Goal: Task Accomplishment & Management: Manage account settings

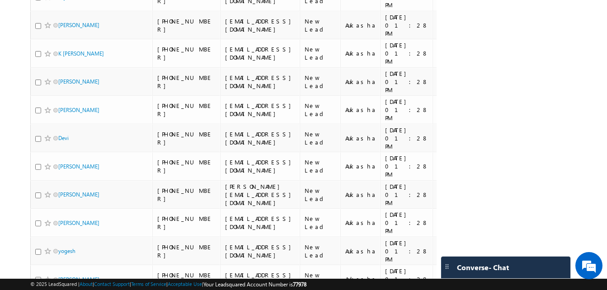
scroll to position [4038, 0]
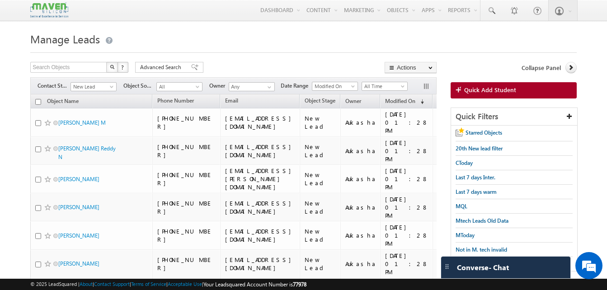
click at [38, 100] on input "checkbox" at bounding box center [38, 102] width 6 height 6
checkbox input "true"
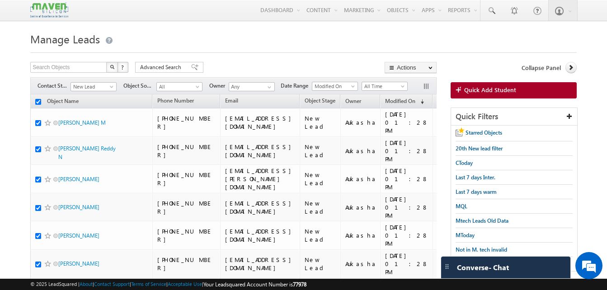
checkbox input "true"
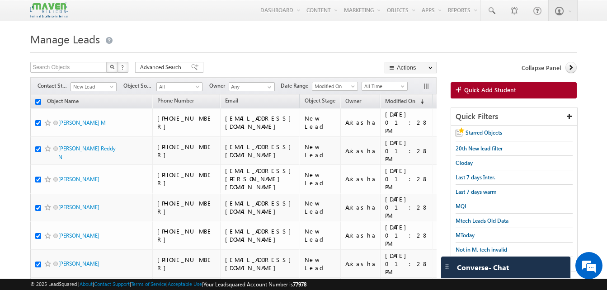
checkbox input "true"
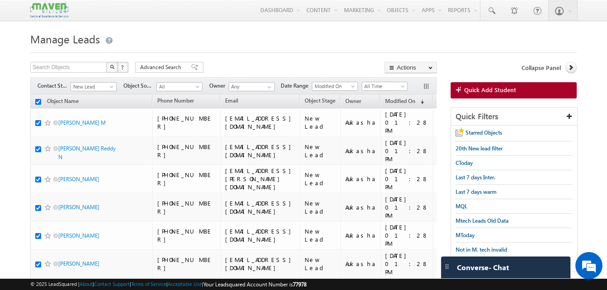
checkbox input "true"
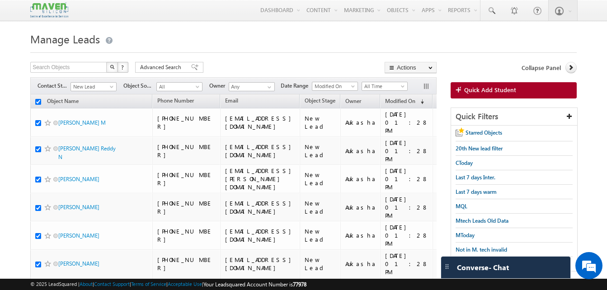
checkbox input "true"
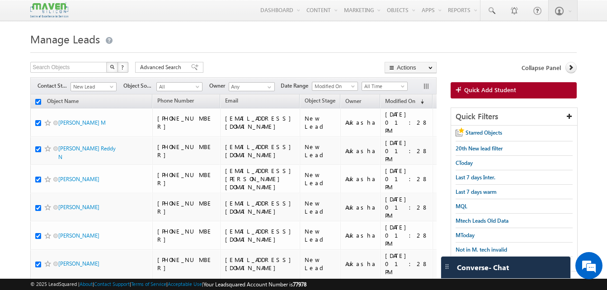
checkbox input "true"
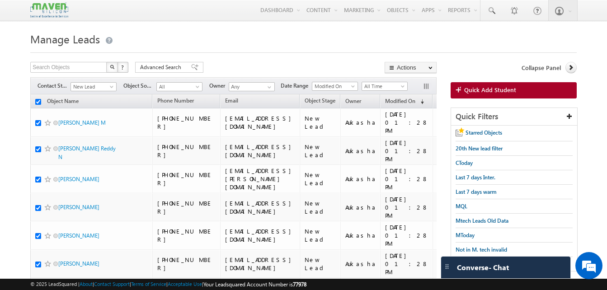
checkbox input "true"
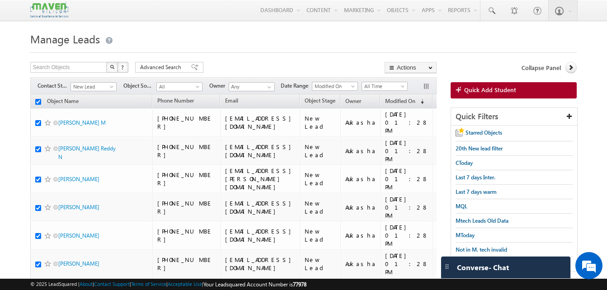
checkbox input "true"
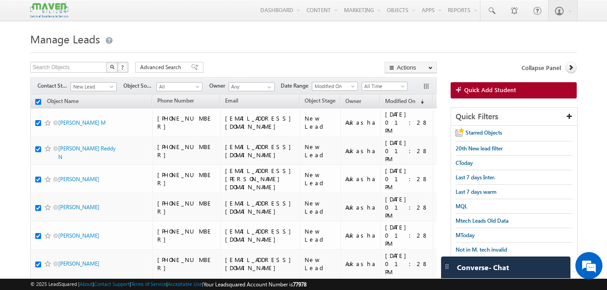
checkbox input "true"
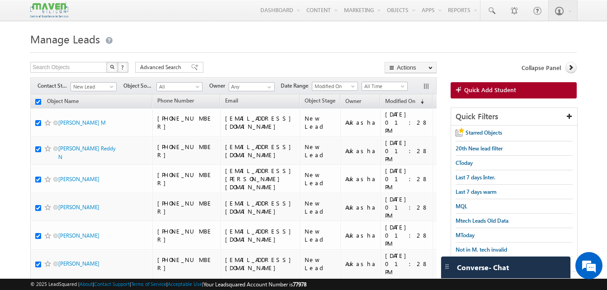
checkbox input "true"
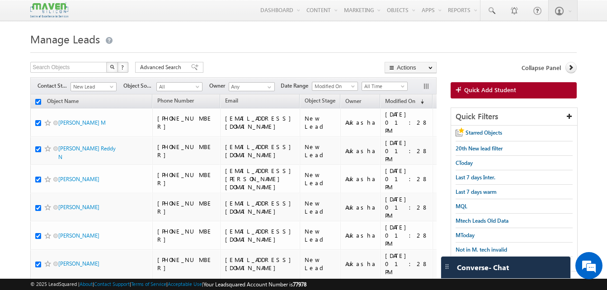
checkbox input "true"
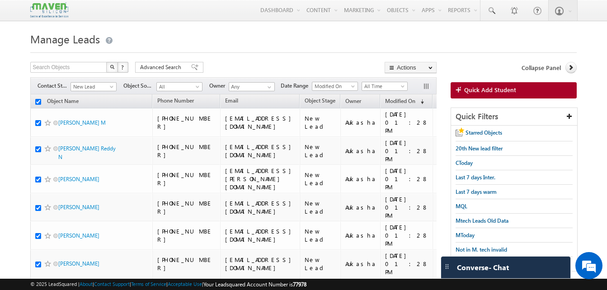
checkbox input "true"
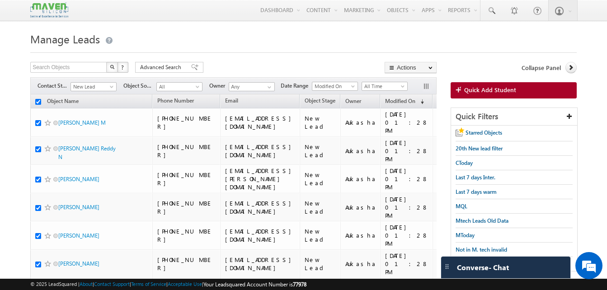
checkbox input "true"
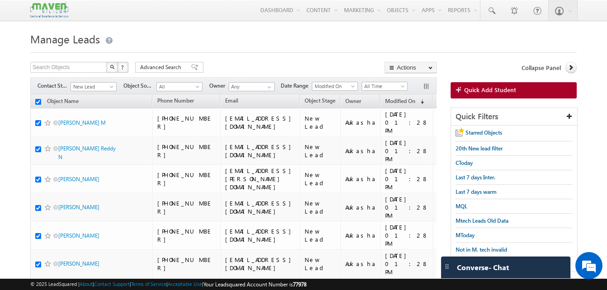
checkbox input "true"
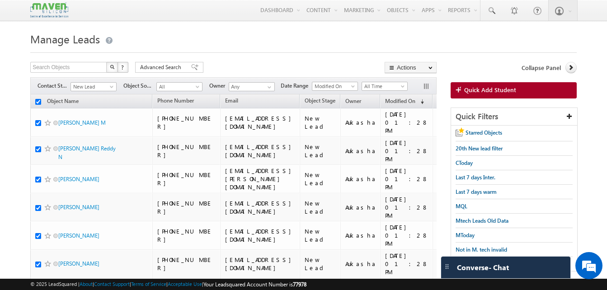
checkbox input "true"
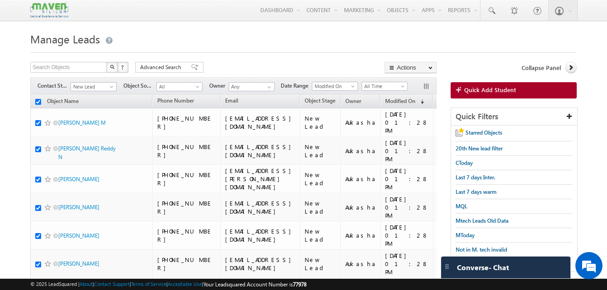
checkbox input "true"
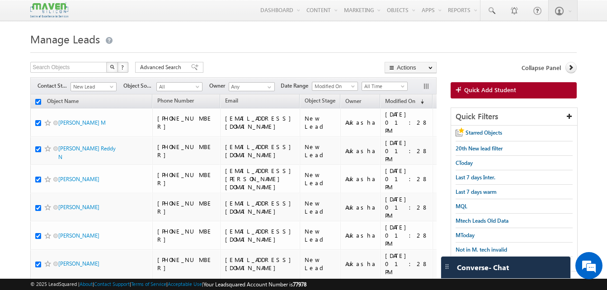
checkbox input "true"
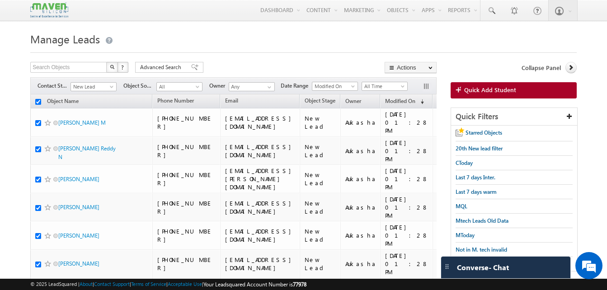
checkbox input "true"
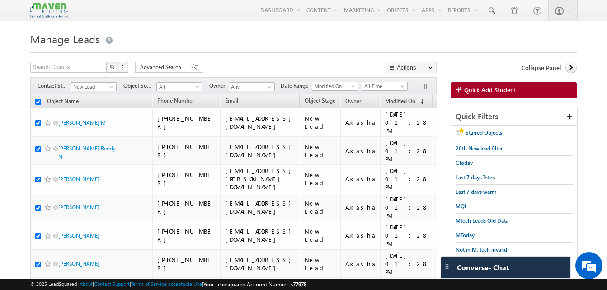
checkbox input "true"
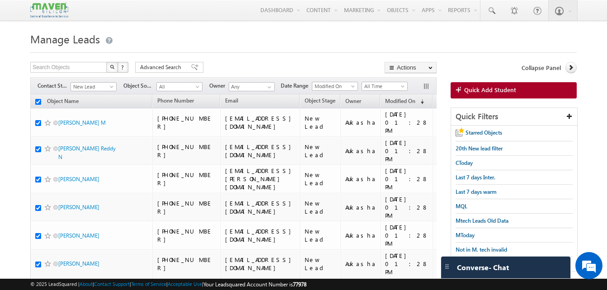
checkbox input "true"
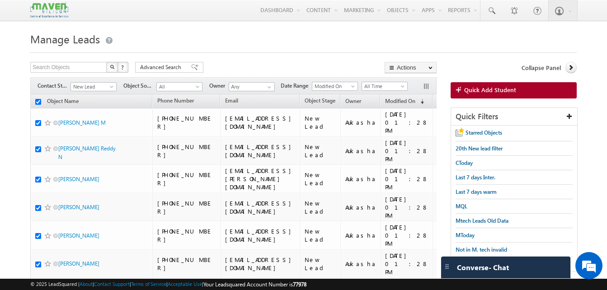
checkbox input "true"
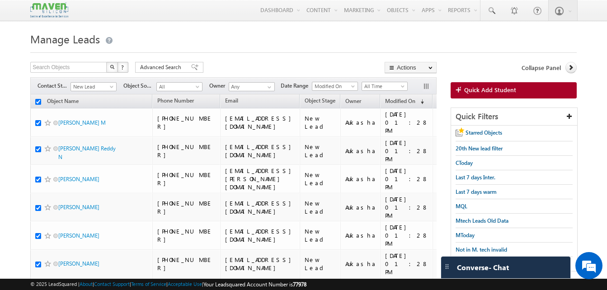
checkbox input "true"
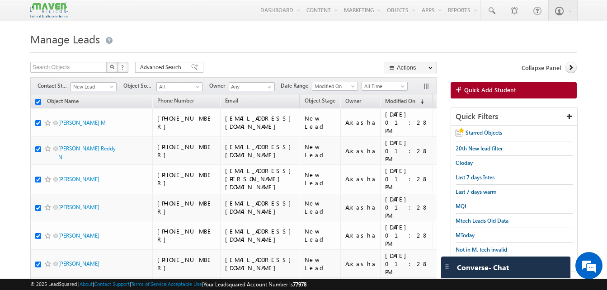
checkbox input "true"
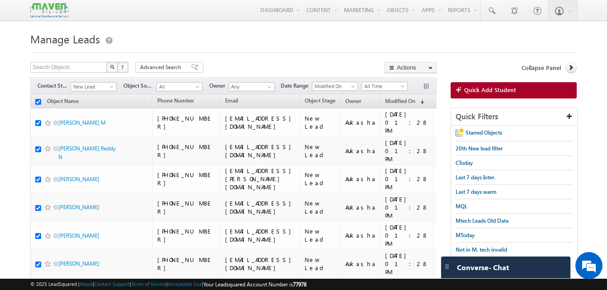
checkbox input "true"
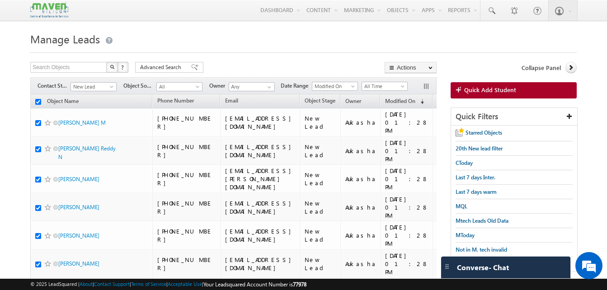
checkbox input "true"
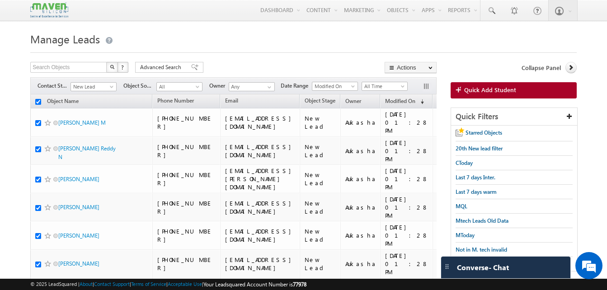
checkbox input "true"
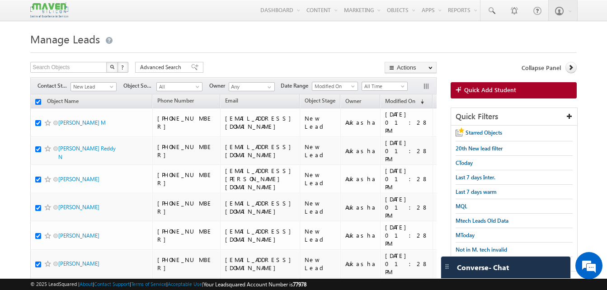
checkbox input "true"
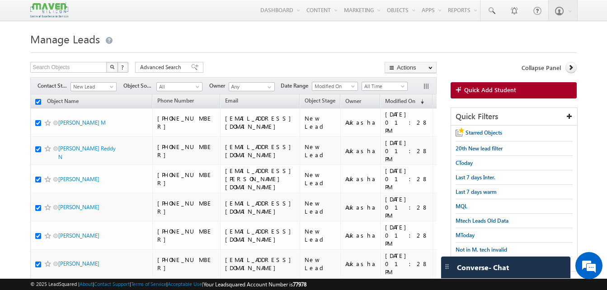
checkbox input "true"
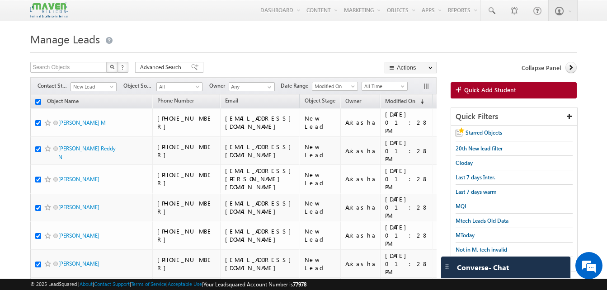
checkbox input "true"
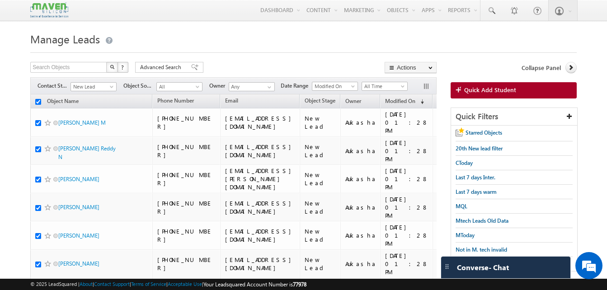
checkbox input "true"
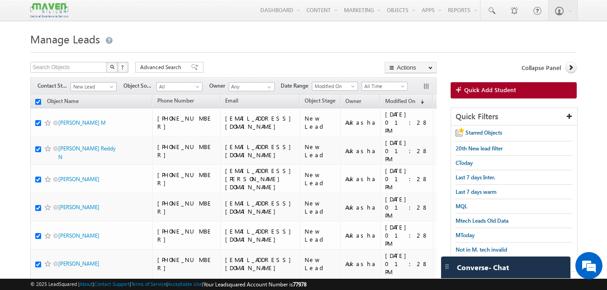
checkbox input "true"
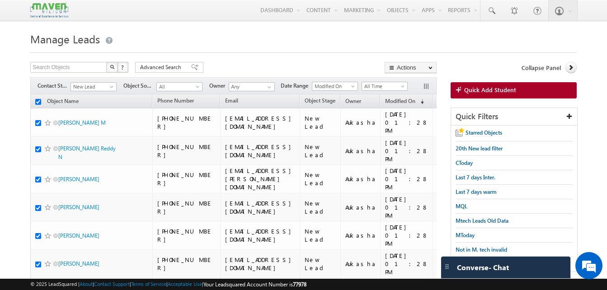
checkbox input "true"
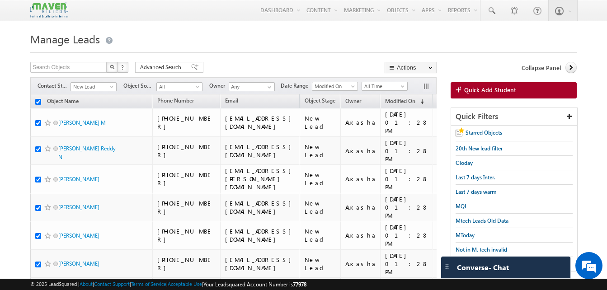
checkbox input "true"
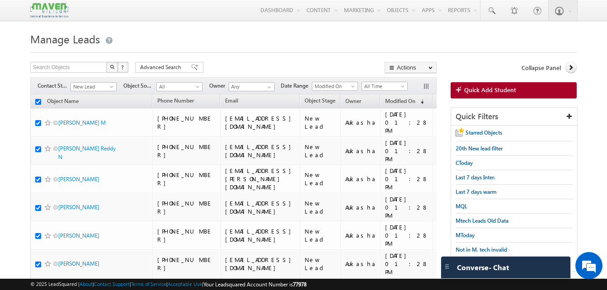
checkbox input "true"
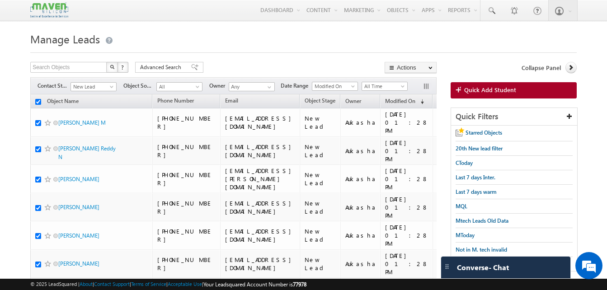
checkbox input "true"
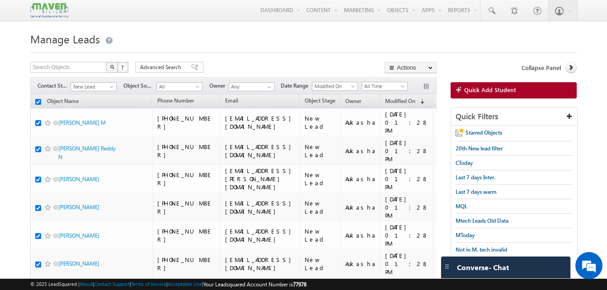
checkbox input "true"
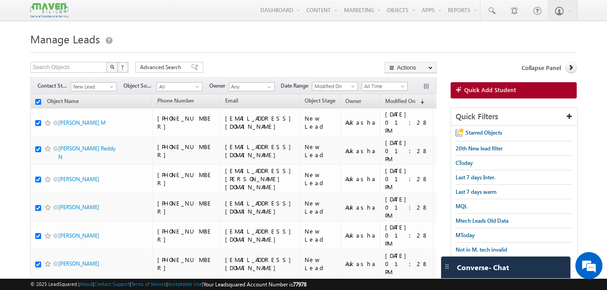
checkbox input "true"
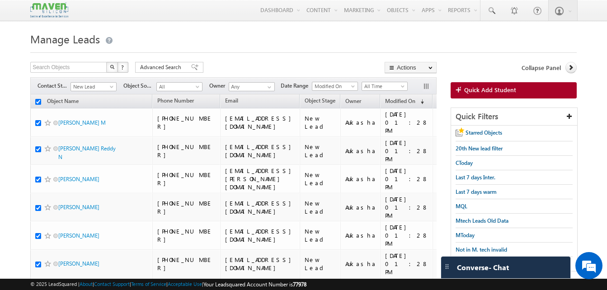
checkbox input "true"
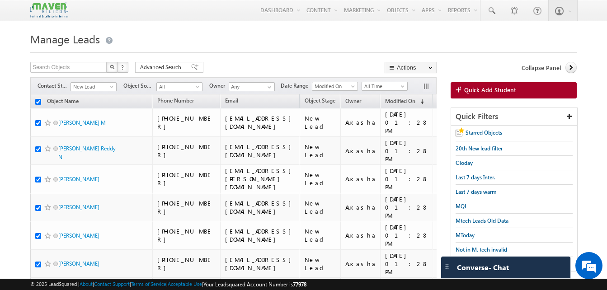
checkbox input "true"
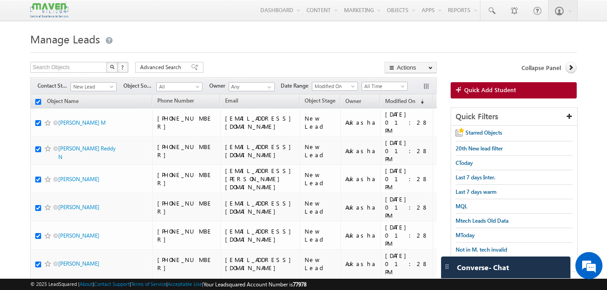
checkbox input "true"
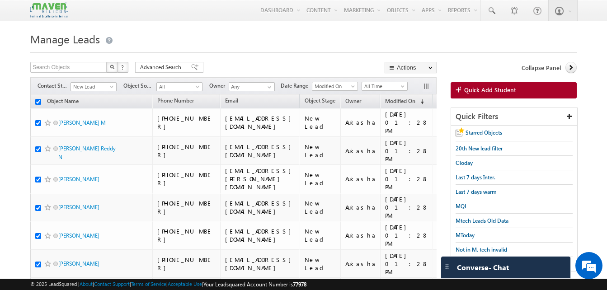
checkbox input "true"
click at [37, 103] on input "checkbox" at bounding box center [38, 102] width 6 height 6
click at [237, 34] on h1 "Manage Leads" at bounding box center [303, 38] width 546 height 18
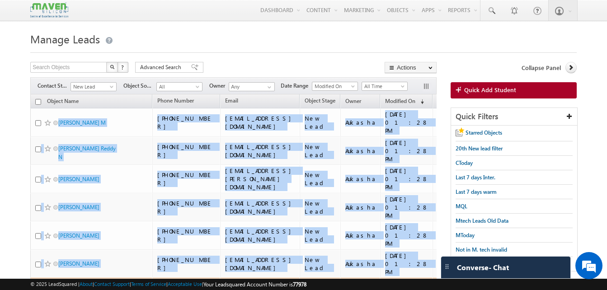
drag, startPoint x: 52, startPoint y: 111, endPoint x: 164, endPoint y: 243, distance: 173.4
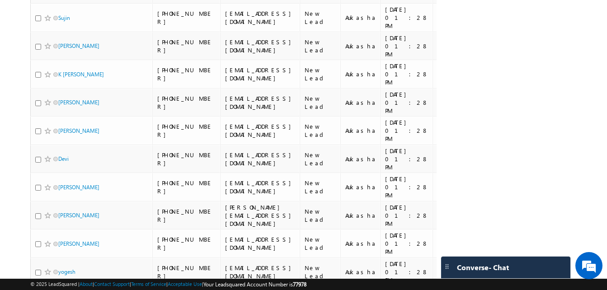
scroll to position [4038, 0]
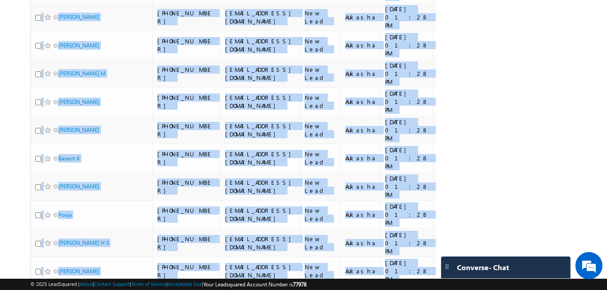
copy tbody "Lavanya M +91-9538412628 lavanyam831@gmail.com New Lead Aukasha 27/09/2025 01:2…"
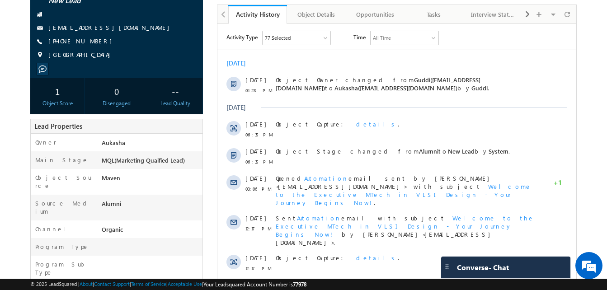
scroll to position [93, 0]
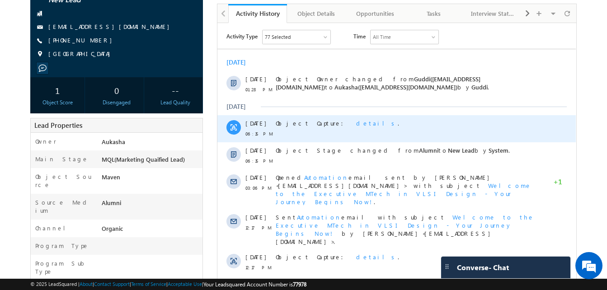
click at [356, 121] on span "details" at bounding box center [377, 123] width 42 height 8
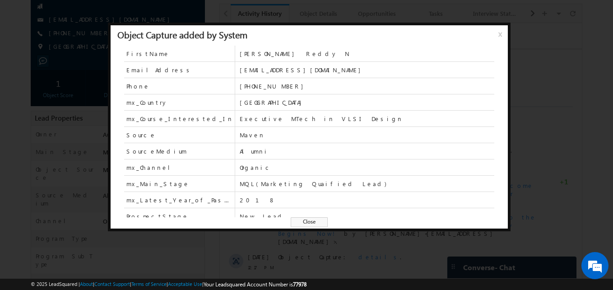
click at [311, 219] on span "Close" at bounding box center [309, 222] width 37 height 10
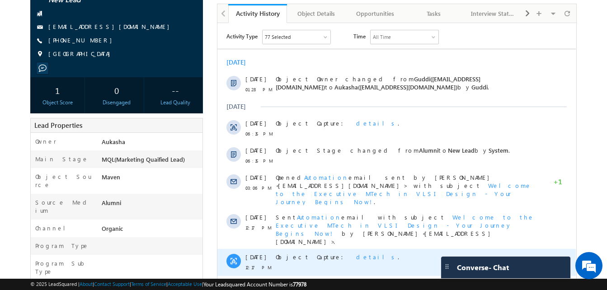
click at [356, 253] on span "details" at bounding box center [377, 257] width 42 height 8
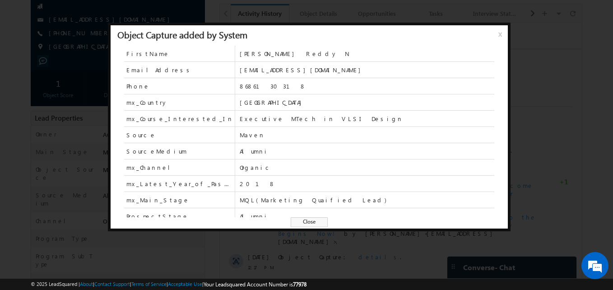
click at [309, 223] on span "Close" at bounding box center [309, 222] width 37 height 10
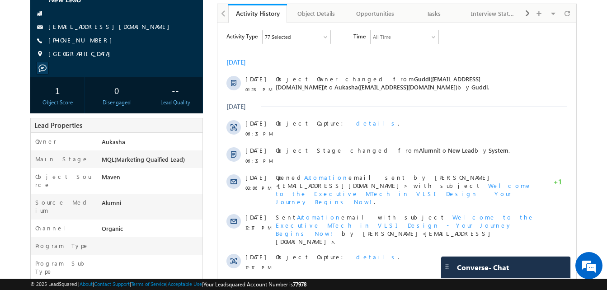
click at [0, 102] on html "Menu Aukasha lsq5@ maven -sili con.c om" at bounding box center [303, 258] width 607 height 703
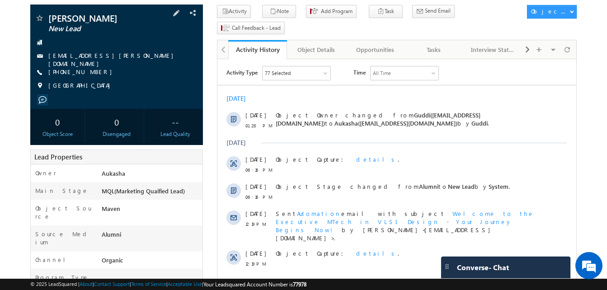
scroll to position [56, 0]
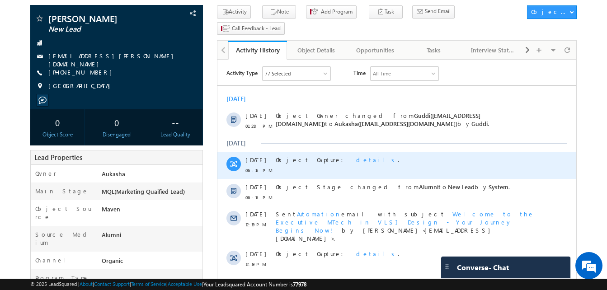
click at [356, 159] on span "details" at bounding box center [377, 160] width 42 height 8
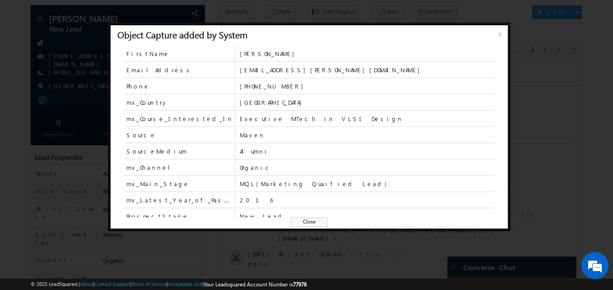
drag, startPoint x: 308, startPoint y: 220, endPoint x: 101, endPoint y: 178, distance: 211.0
click at [308, 220] on span "Close" at bounding box center [309, 222] width 37 height 10
